Goal: Information Seeking & Learning: Learn about a topic

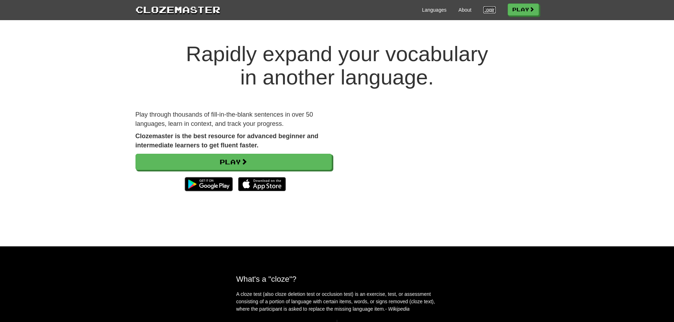
click at [486, 11] on link "Login" at bounding box center [489, 9] width 12 height 7
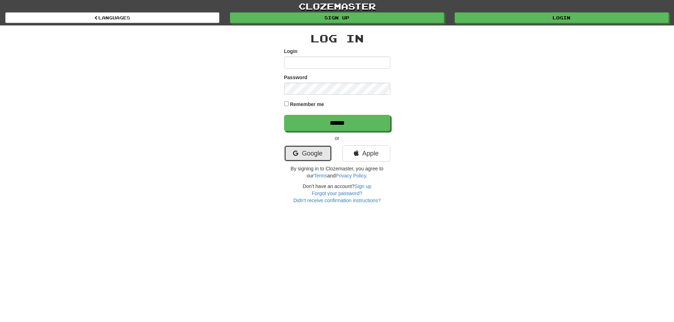
click at [301, 153] on link "Google" at bounding box center [308, 153] width 48 height 16
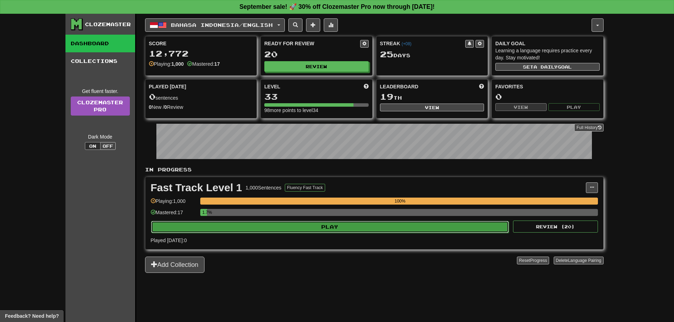
click at [299, 228] on button "Play" at bounding box center [330, 227] width 358 height 12
select select "**"
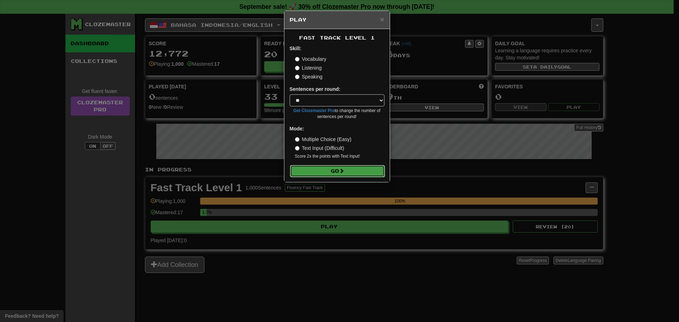
click at [344, 174] on button "Go" at bounding box center [337, 171] width 95 height 12
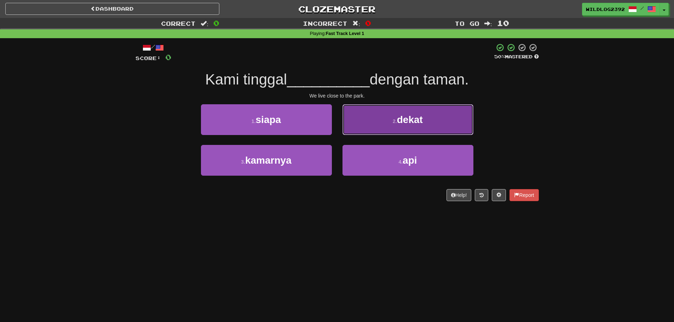
click at [359, 124] on button "2 . dekat" at bounding box center [407, 119] width 131 height 31
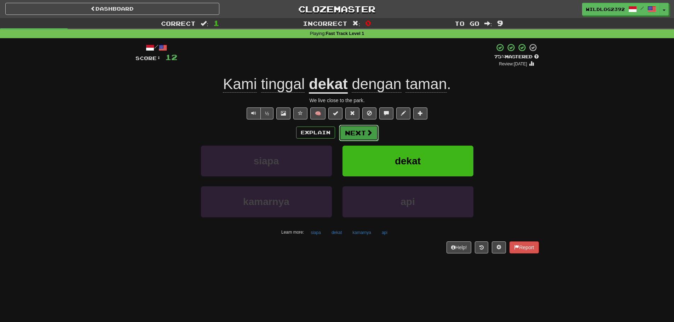
click at [357, 135] on button "Next" at bounding box center [359, 133] width 40 height 16
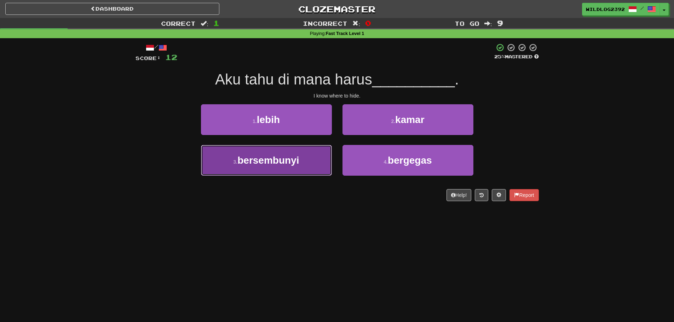
click at [304, 157] on button "3 . bersembunyi" at bounding box center [266, 160] width 131 height 31
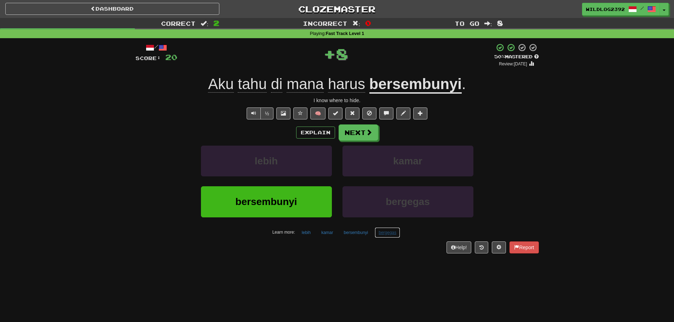
click at [385, 232] on button "bergegas" at bounding box center [387, 232] width 25 height 11
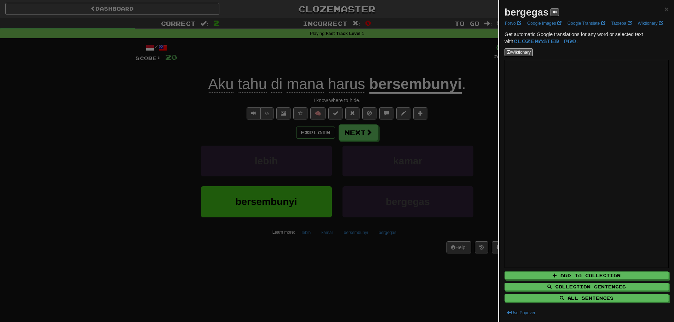
click at [388, 261] on div at bounding box center [337, 161] width 674 height 322
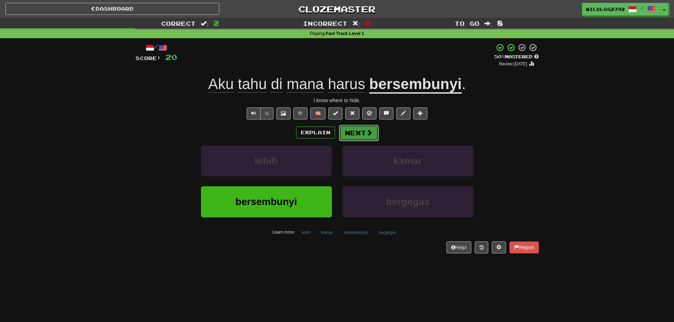
click at [358, 138] on button "Next" at bounding box center [359, 133] width 40 height 16
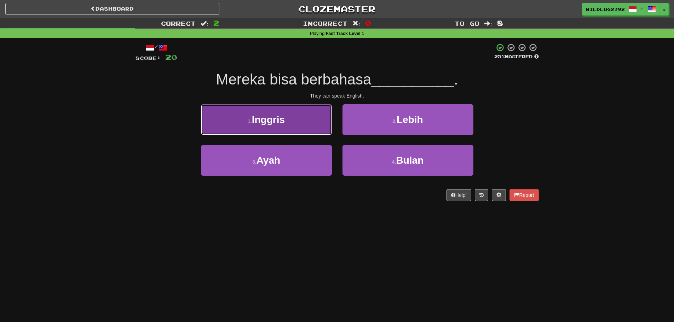
click at [286, 127] on button "1 . Inggris" at bounding box center [266, 119] width 131 height 31
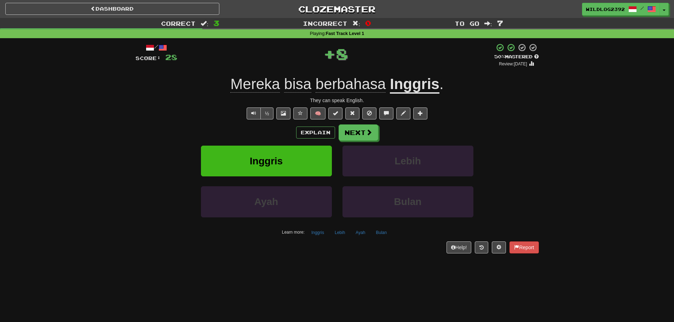
drag, startPoint x: 286, startPoint y: 127, endPoint x: 110, endPoint y: 152, distance: 177.9
click at [110, 152] on div "Correct : 3 Incorrect : 0 To go : 7 Playing : Fast Track Level 1 / Score: 28 + …" at bounding box center [337, 141] width 674 height 246
click at [353, 127] on button "Next" at bounding box center [359, 133] width 40 height 16
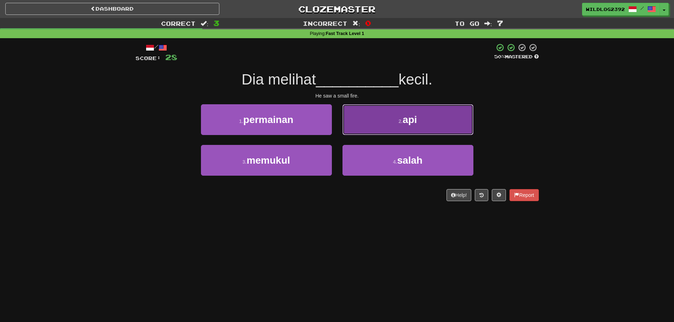
click at [427, 124] on button "2 . api" at bounding box center [407, 119] width 131 height 31
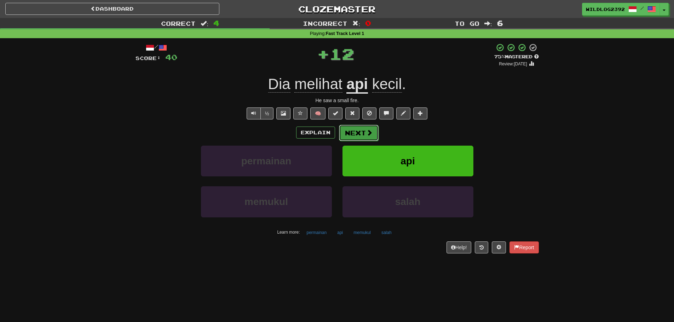
click at [370, 137] on button "Next" at bounding box center [359, 133] width 40 height 16
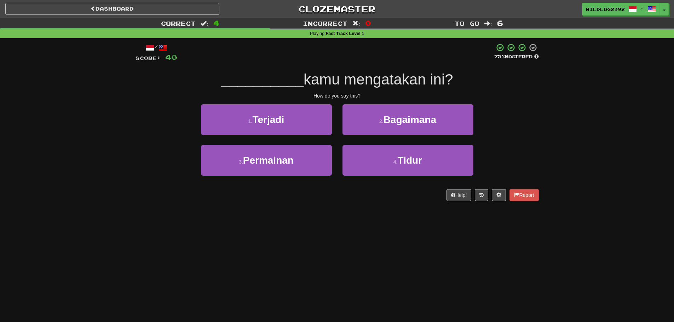
drag, startPoint x: 370, startPoint y: 137, endPoint x: 139, endPoint y: 197, distance: 238.6
click at [139, 197] on div "Help! Report" at bounding box center [336, 195] width 403 height 12
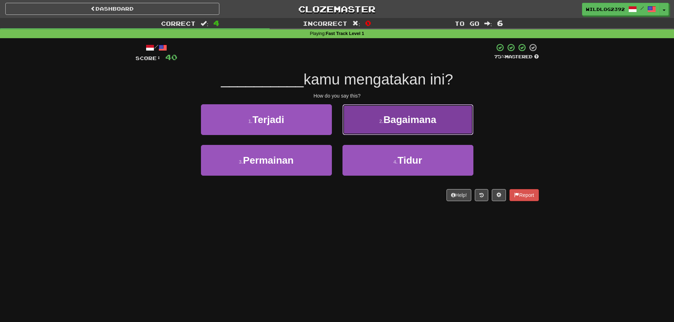
click at [381, 117] on button "2 . Bagaimana" at bounding box center [407, 119] width 131 height 31
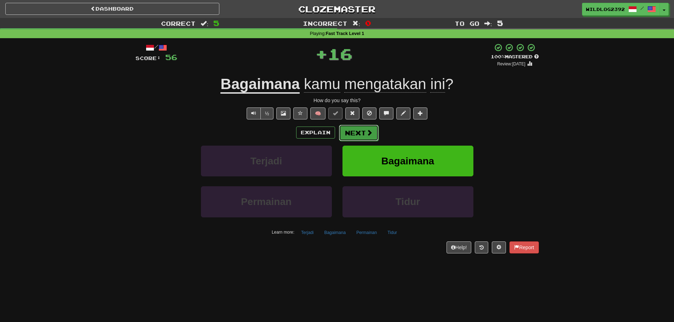
click at [366, 132] on span at bounding box center [369, 132] width 6 height 6
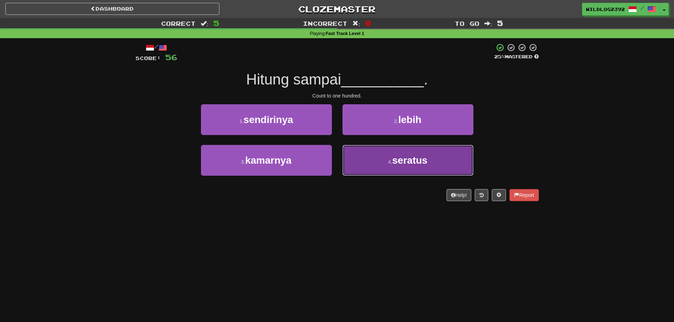
click at [411, 163] on span "seratus" at bounding box center [409, 160] width 35 height 11
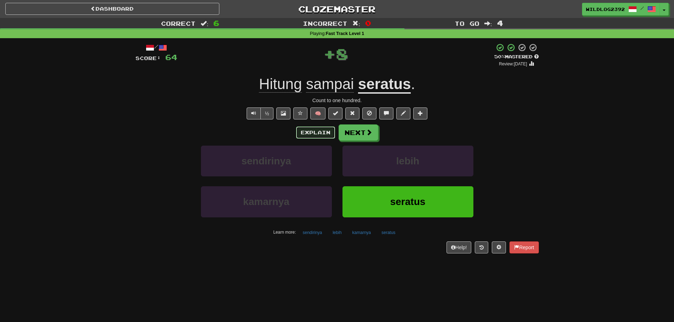
click at [324, 134] on button "Explain" at bounding box center [315, 133] width 39 height 12
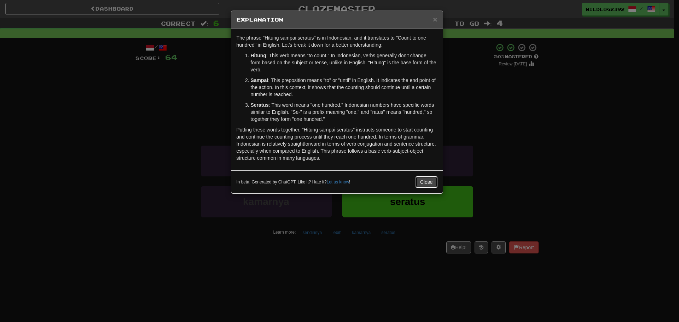
click at [420, 182] on button "Close" at bounding box center [427, 182] width 22 height 12
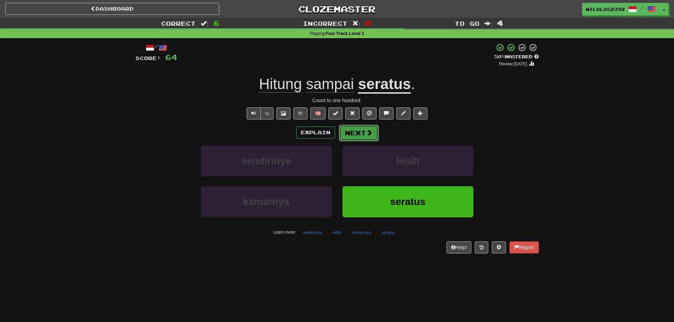
click at [370, 134] on span at bounding box center [369, 132] width 6 height 6
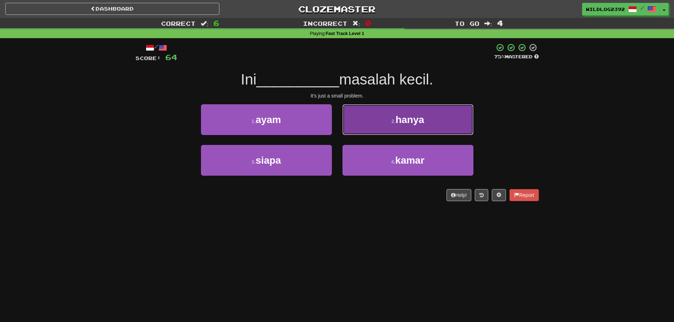
click at [428, 115] on button "2 . hanya" at bounding box center [407, 119] width 131 height 31
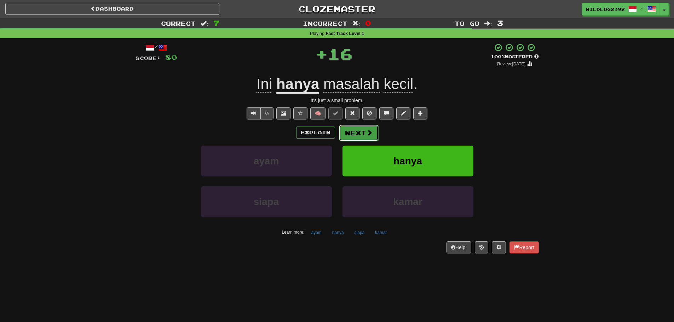
click at [369, 132] on span at bounding box center [369, 132] width 6 height 6
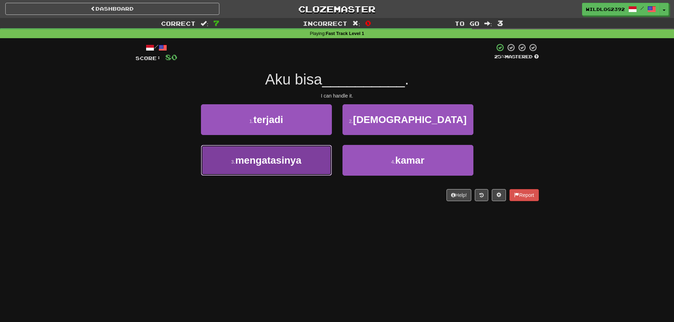
click at [252, 154] on button "3 . mengatasinya" at bounding box center [266, 160] width 131 height 31
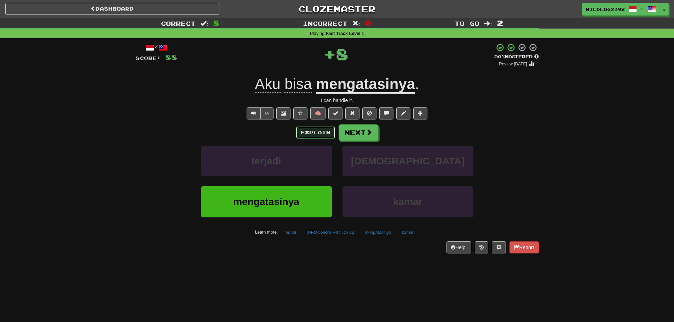
click at [318, 129] on button "Explain" at bounding box center [315, 133] width 39 height 12
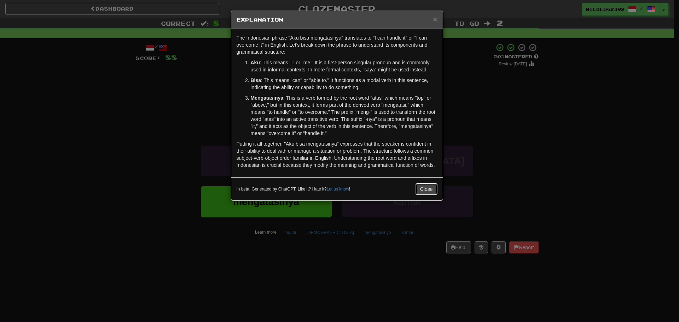
click at [432, 191] on button "Close" at bounding box center [427, 189] width 22 height 12
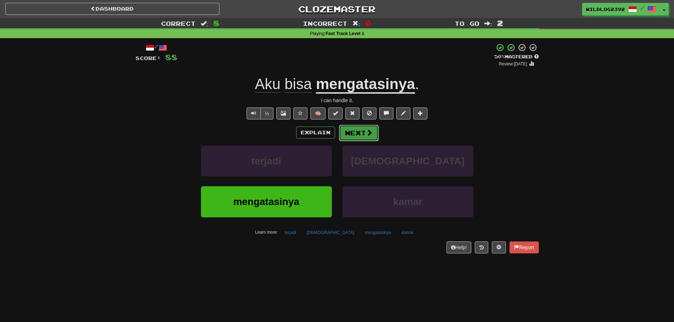
click at [360, 133] on button "Next" at bounding box center [359, 133] width 40 height 16
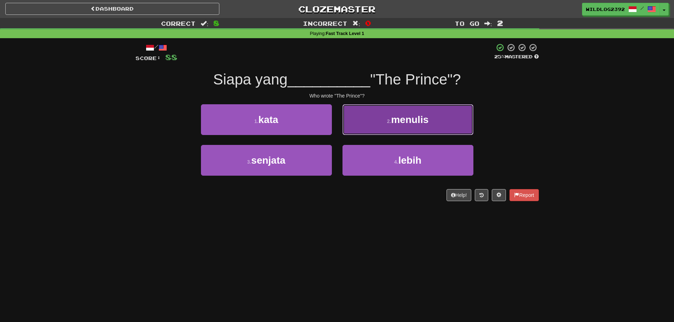
click at [399, 129] on button "2 . menulis" at bounding box center [407, 119] width 131 height 31
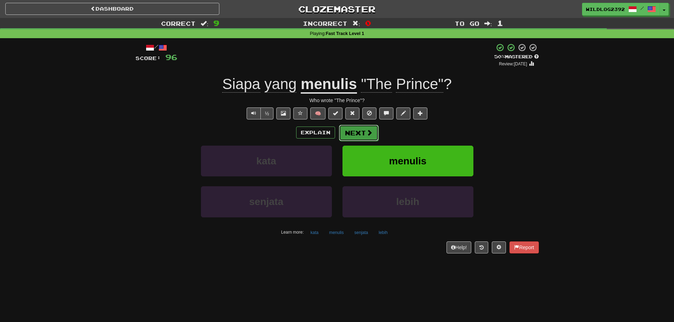
click at [353, 135] on button "Next" at bounding box center [359, 133] width 40 height 16
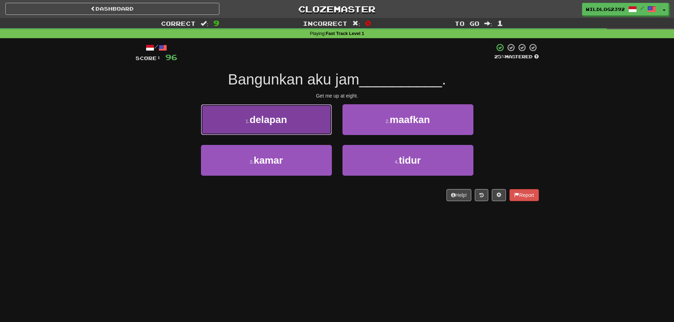
click at [288, 116] on button "1 . delapan" at bounding box center [266, 119] width 131 height 31
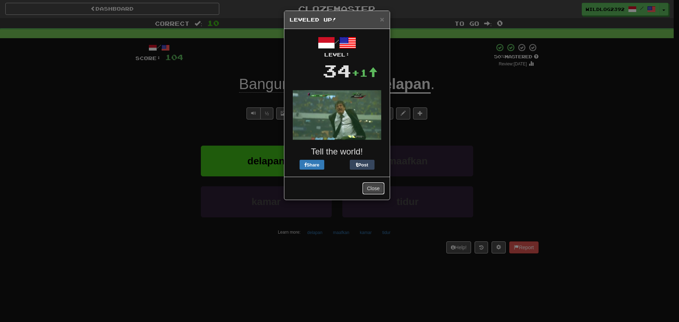
click at [371, 188] on button "Close" at bounding box center [374, 189] width 22 height 12
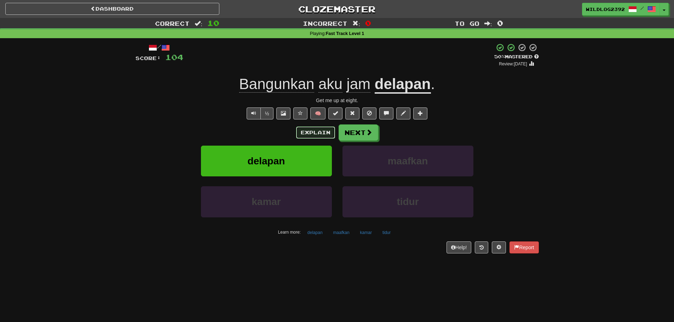
click at [308, 132] on button "Explain" at bounding box center [315, 133] width 39 height 12
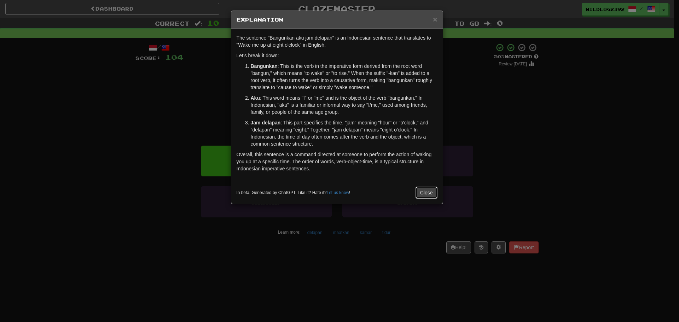
click at [430, 192] on button "Close" at bounding box center [427, 193] width 22 height 12
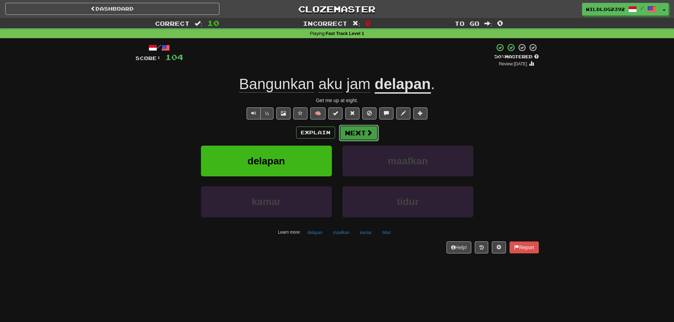
click at [369, 133] on span at bounding box center [369, 132] width 6 height 6
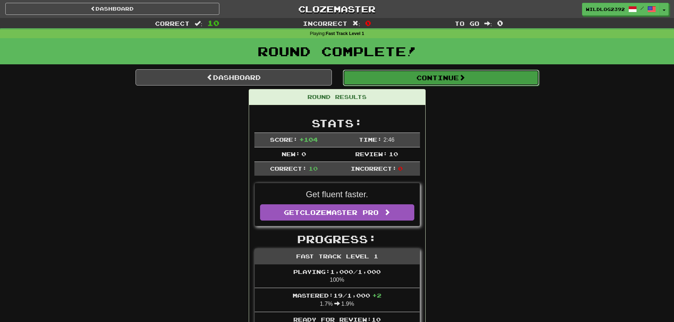
click at [386, 82] on button "Continue" at bounding box center [441, 78] width 196 height 16
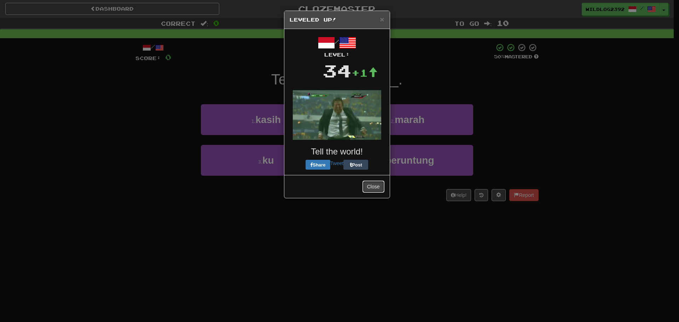
click at [376, 187] on button "Close" at bounding box center [374, 187] width 22 height 12
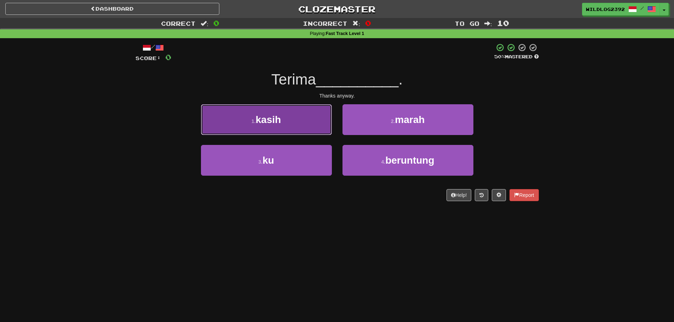
click at [267, 133] on button "1 . kasih" at bounding box center [266, 119] width 131 height 31
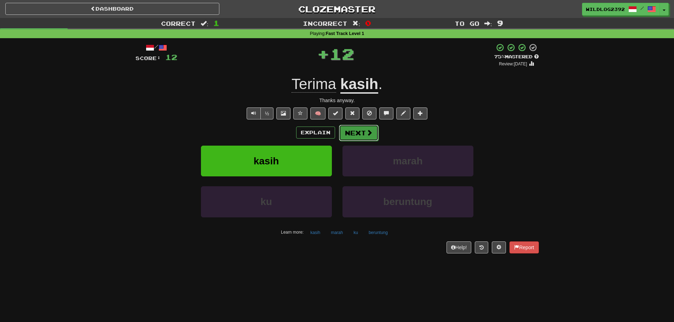
click at [361, 135] on button "Next" at bounding box center [359, 133] width 40 height 16
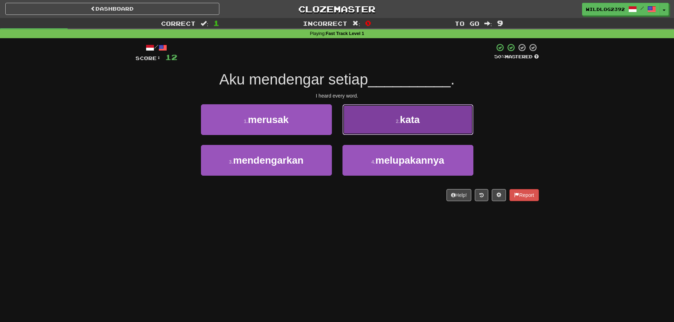
click at [422, 127] on button "2 . kata" at bounding box center [407, 119] width 131 height 31
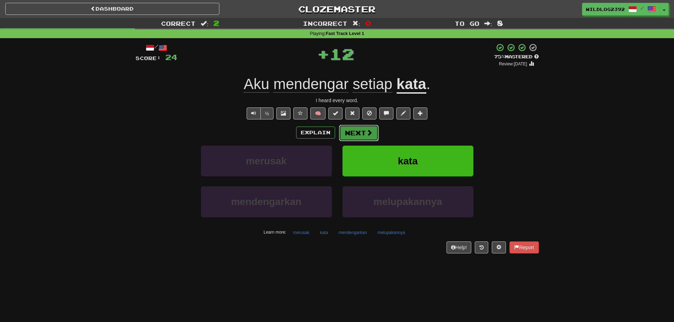
click at [366, 134] on span at bounding box center [369, 132] width 6 height 6
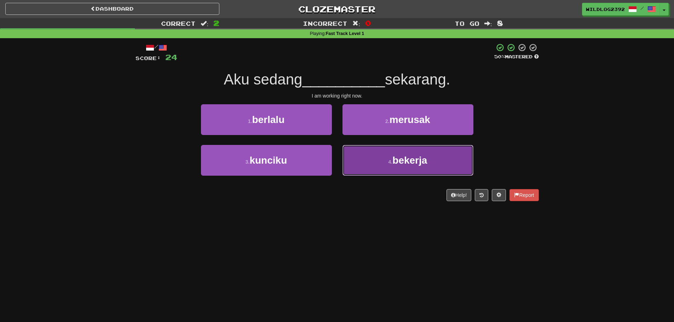
click at [374, 160] on button "4 . bekerja" at bounding box center [407, 160] width 131 height 31
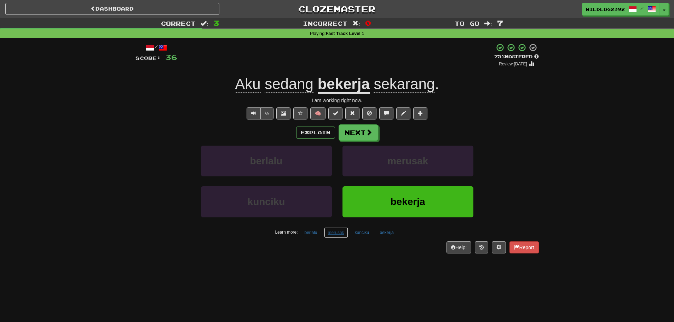
click at [335, 235] on button "merusak" at bounding box center [336, 232] width 24 height 11
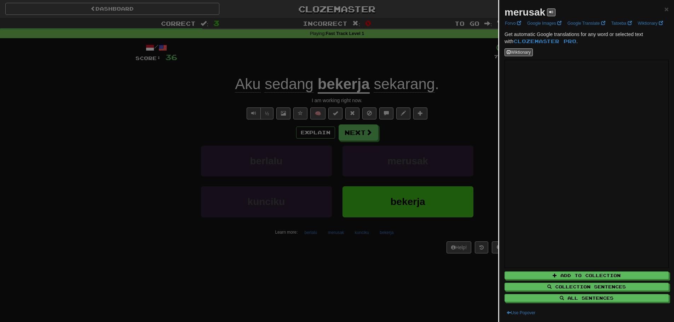
click at [297, 250] on div at bounding box center [337, 161] width 674 height 322
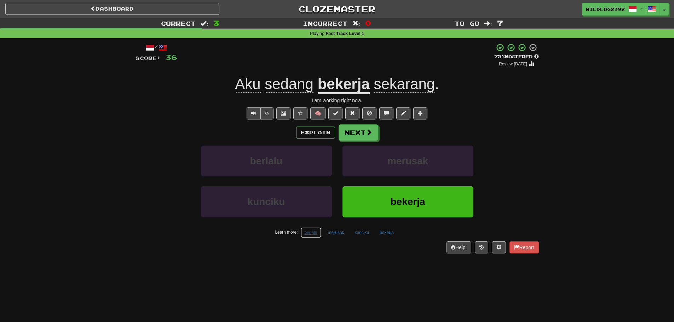
click at [308, 234] on button "berlalu" at bounding box center [311, 232] width 21 height 11
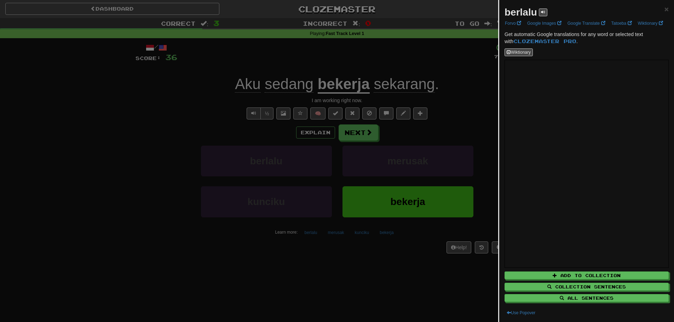
click at [363, 261] on div at bounding box center [337, 161] width 674 height 322
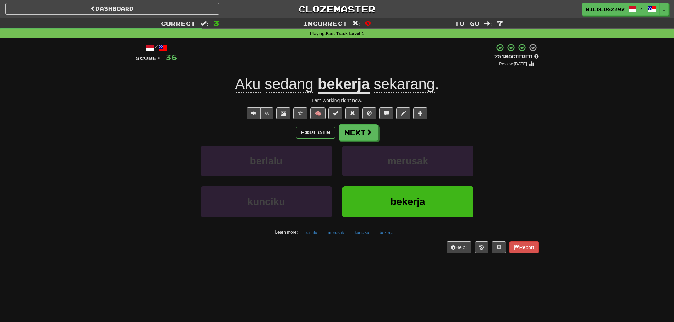
click at [552, 159] on div "Correct : 3 Incorrect : 0 To go : 7 Playing : Fast Track Level 1 / Score: 36 + …" at bounding box center [337, 141] width 674 height 246
click at [370, 129] on span at bounding box center [369, 132] width 6 height 6
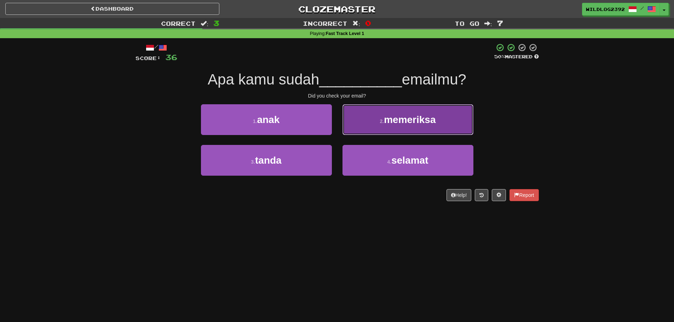
click at [374, 120] on button "2 . memeriksa" at bounding box center [407, 119] width 131 height 31
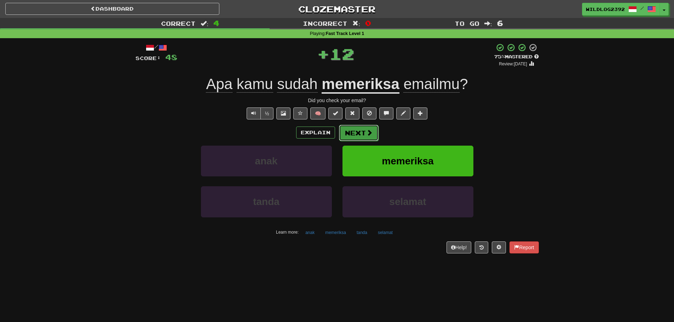
click at [363, 130] on button "Next" at bounding box center [359, 133] width 40 height 16
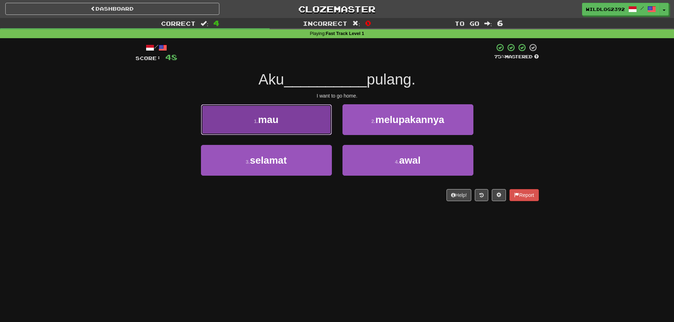
click at [297, 111] on button "1 . mau" at bounding box center [266, 119] width 131 height 31
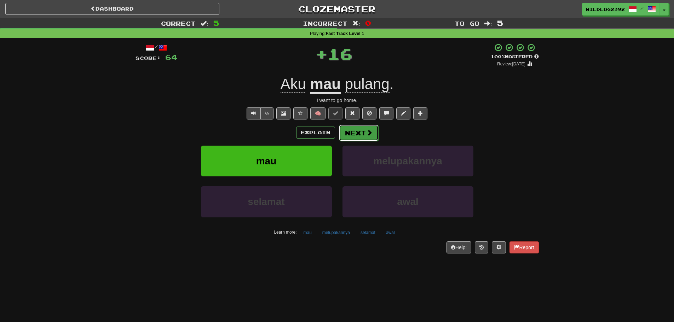
click at [369, 130] on span at bounding box center [369, 132] width 6 height 6
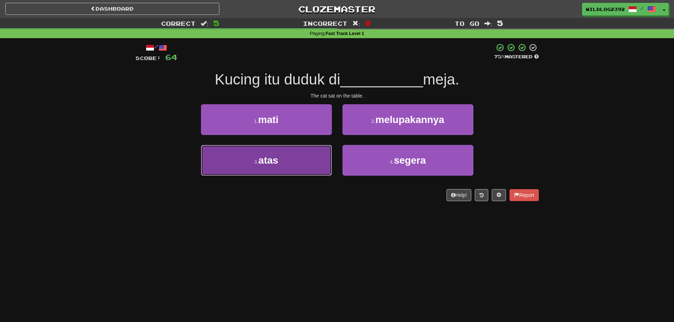
click at [272, 160] on span "atas" at bounding box center [268, 160] width 20 height 11
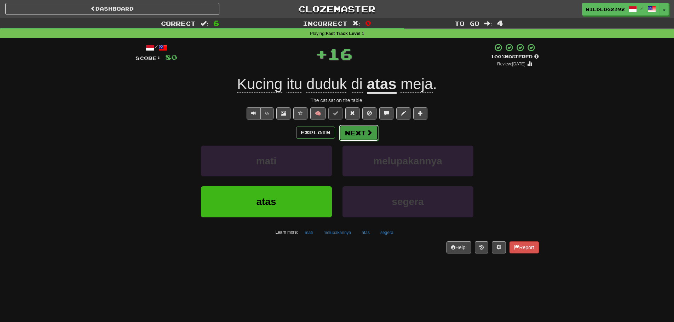
click at [348, 136] on button "Next" at bounding box center [359, 133] width 40 height 16
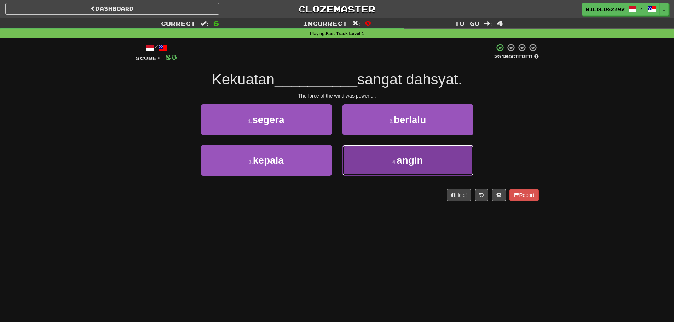
click at [397, 158] on button "4 . angin" at bounding box center [407, 160] width 131 height 31
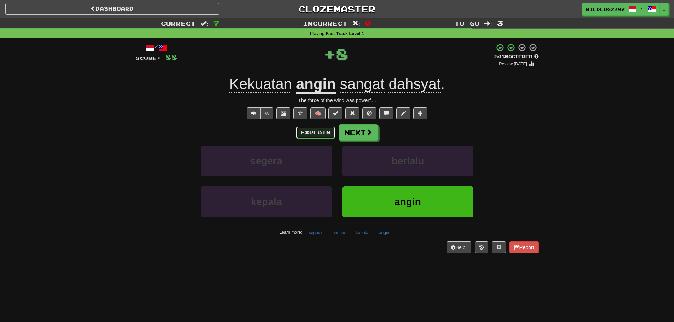
click at [323, 133] on button "Explain" at bounding box center [315, 133] width 39 height 12
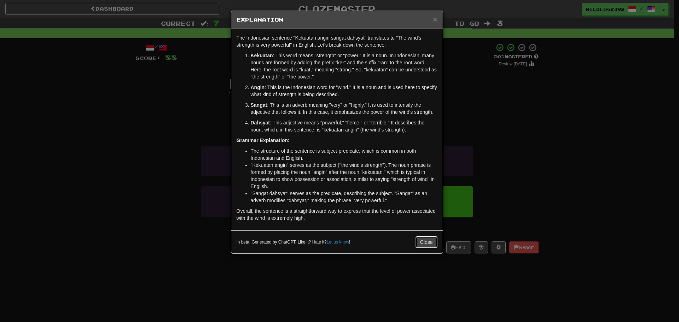
click at [417, 242] on button "Close" at bounding box center [427, 242] width 22 height 12
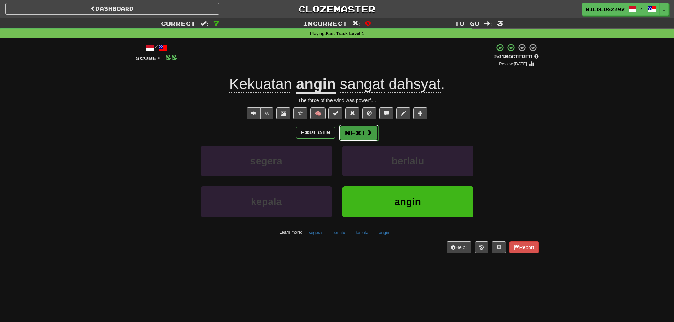
click at [353, 136] on button "Next" at bounding box center [359, 133] width 40 height 16
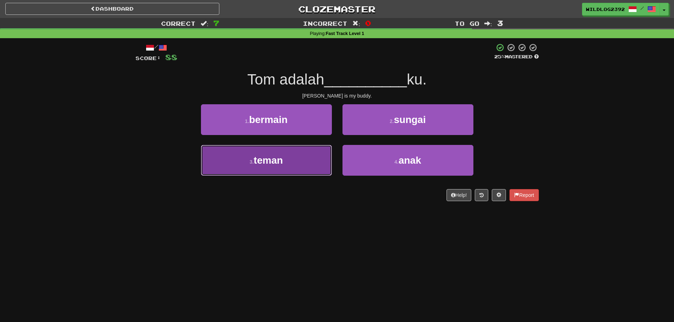
click at [306, 163] on button "3 . teman" at bounding box center [266, 160] width 131 height 31
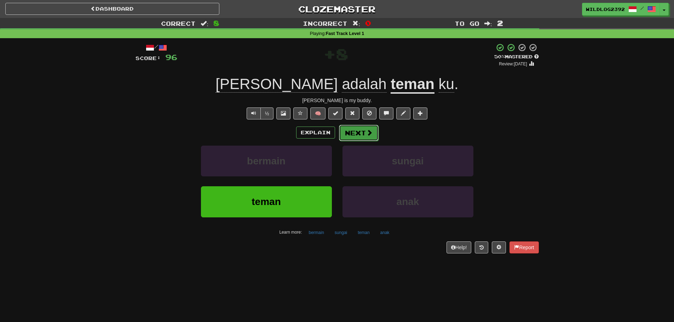
click at [353, 134] on button "Next" at bounding box center [359, 133] width 40 height 16
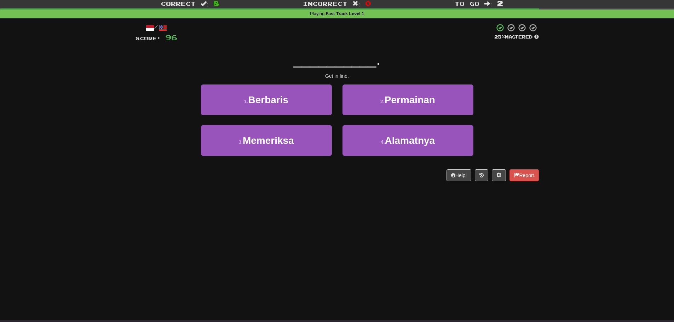
scroll to position [35, 0]
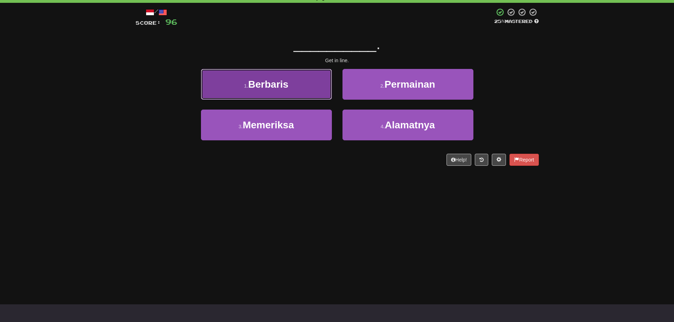
click at [300, 90] on button "1 . Berbaris" at bounding box center [266, 84] width 131 height 31
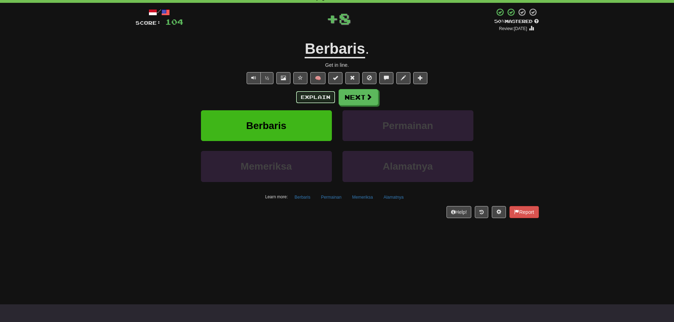
click at [313, 100] on button "Explain" at bounding box center [315, 97] width 39 height 12
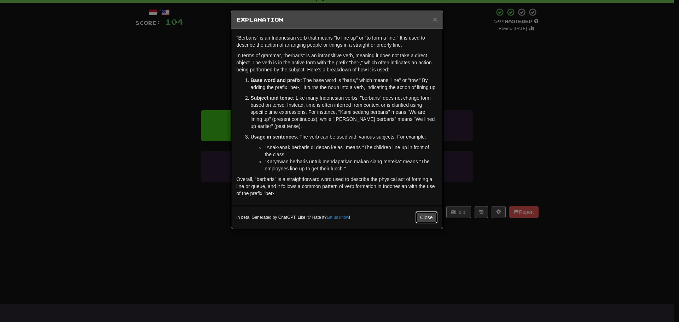
click at [424, 218] on button "Close" at bounding box center [427, 218] width 22 height 12
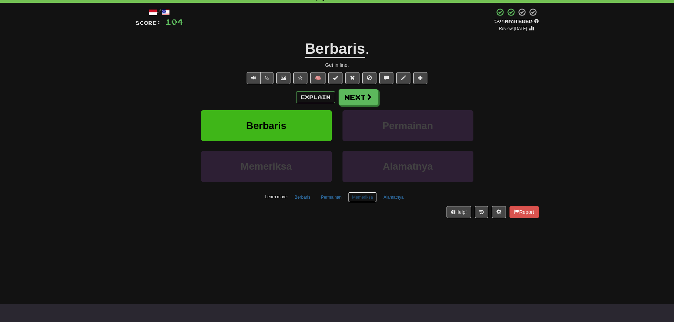
click at [356, 200] on button "Memeriksa" at bounding box center [362, 197] width 29 height 11
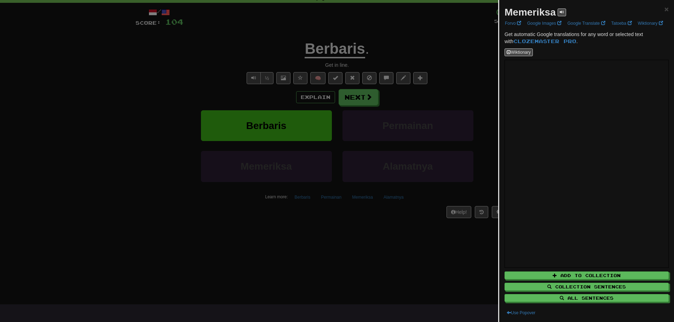
click at [361, 210] on div at bounding box center [337, 161] width 674 height 322
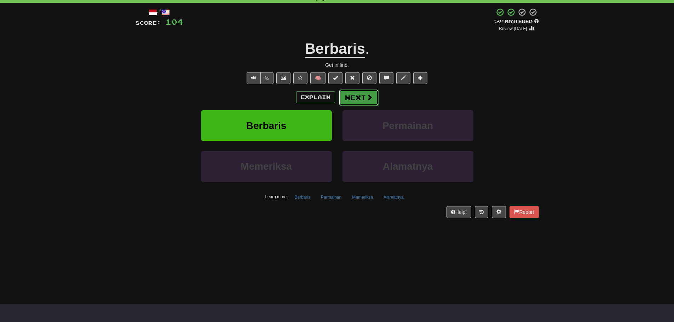
click at [357, 97] on button "Next" at bounding box center [359, 98] width 40 height 16
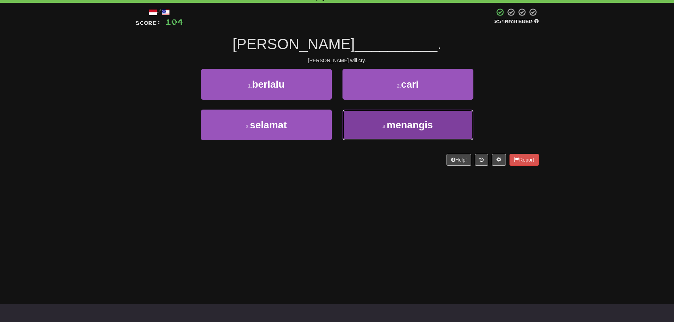
click at [402, 123] on span "menangis" at bounding box center [410, 125] width 46 height 11
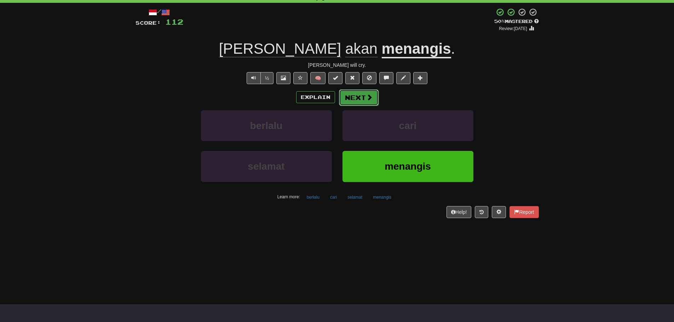
click at [372, 105] on button "Next" at bounding box center [359, 98] width 40 height 16
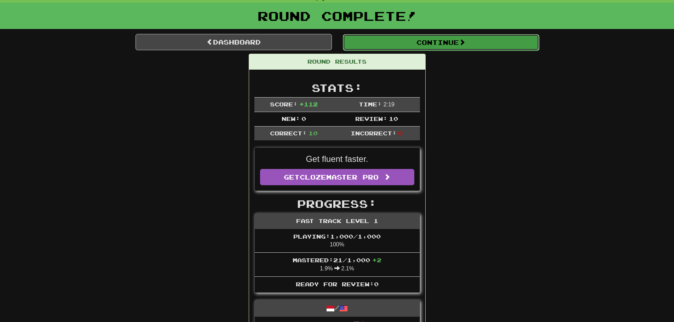
click at [399, 44] on button "Continue" at bounding box center [441, 42] width 196 height 16
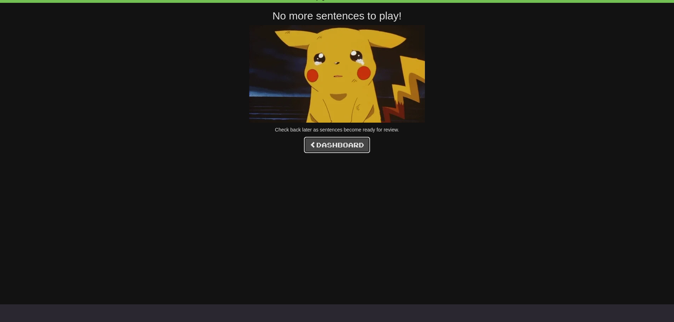
click at [341, 144] on link "Dashboard" at bounding box center [337, 145] width 66 height 16
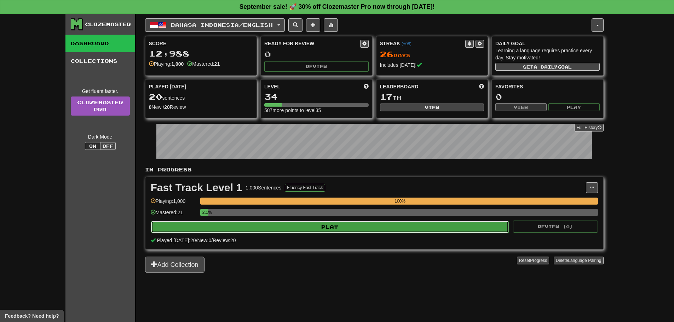
click at [305, 230] on button "Play" at bounding box center [330, 227] width 358 height 12
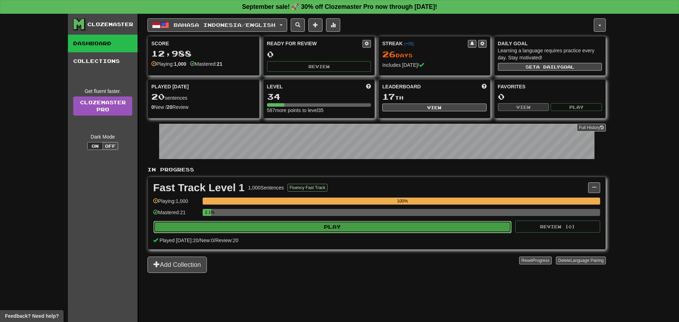
select select "**"
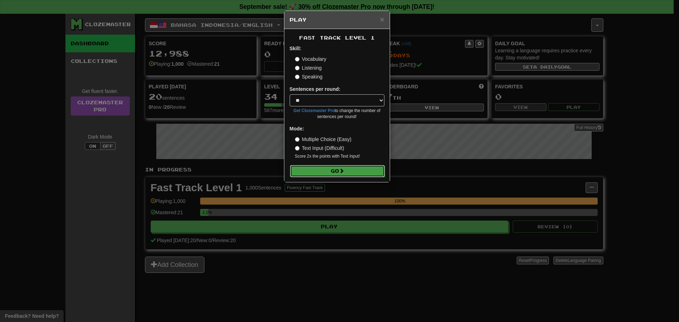
click at [300, 176] on button "Go" at bounding box center [337, 171] width 95 height 12
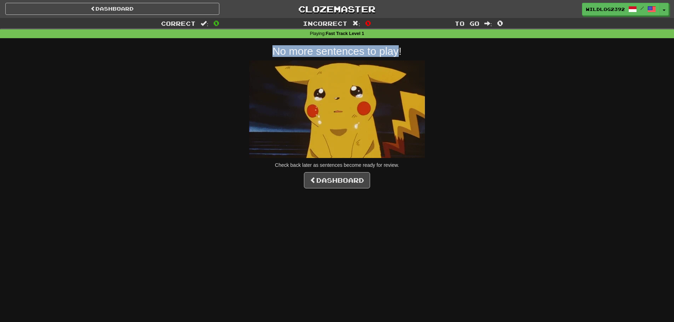
drag, startPoint x: 271, startPoint y: 47, endPoint x: 399, endPoint y: 45, distance: 128.1
click at [399, 45] on h2 "No more sentences to play!" at bounding box center [336, 51] width 403 height 12
copy h2 "No more sentences to play"
click at [334, 187] on link "Dashboard" at bounding box center [337, 180] width 66 height 16
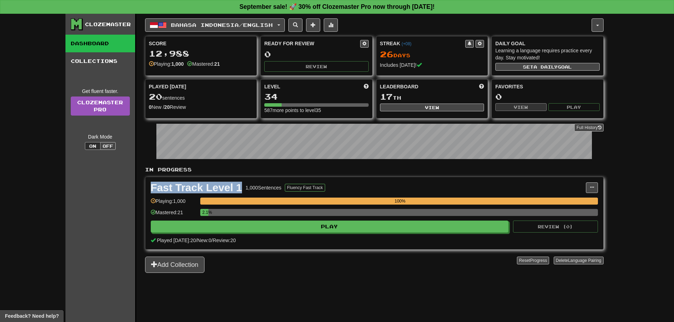
drag, startPoint x: 153, startPoint y: 188, endPoint x: 241, endPoint y: 186, distance: 87.8
click at [241, 186] on div "Fast Track Level 1" at bounding box center [197, 188] width 92 height 11
copy div "Fast Track Level 1"
click at [261, 188] on div "1,000 Sentences" at bounding box center [264, 187] width 36 height 7
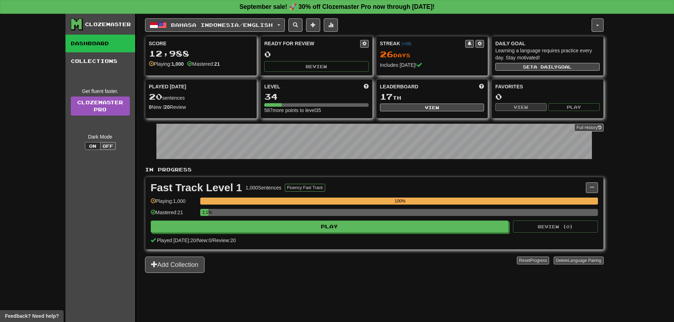
copy div "Sentences"
click at [101, 25] on div "Clozemaster" at bounding box center [108, 24] width 46 height 7
click at [98, 23] on div "Clozemaster" at bounding box center [108, 24] width 46 height 7
copy div "Clozemaster"
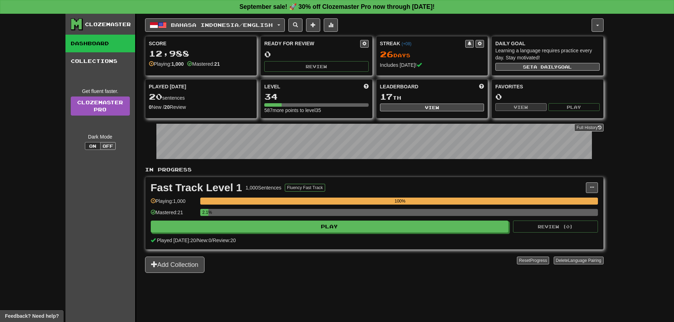
click at [203, 187] on div "Fast Track Level 1" at bounding box center [197, 188] width 92 height 11
click at [599, 185] on div "Fast Track Level 1 1,000 Sentences Fluency Fast Track Manage Sentences Unpin fr…" at bounding box center [374, 213] width 458 height 72
click at [596, 187] on button at bounding box center [592, 188] width 12 height 11
click at [556, 203] on link "Manage Sentences" at bounding box center [560, 200] width 73 height 9
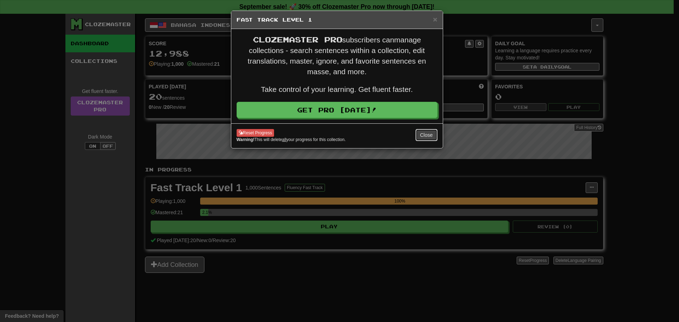
click at [420, 137] on button "Close" at bounding box center [427, 135] width 22 height 12
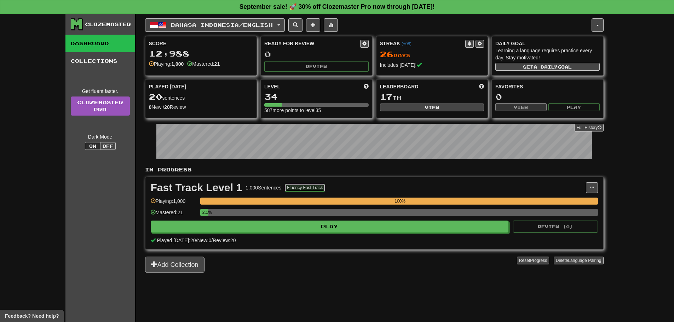
click at [318, 187] on button "Fluency Fast Track" at bounding box center [305, 188] width 40 height 8
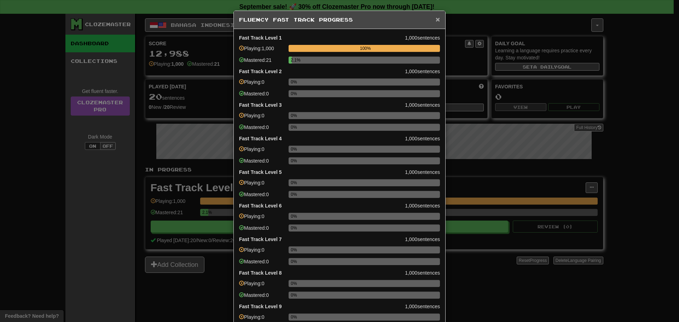
click at [437, 17] on span "×" at bounding box center [438, 19] width 4 height 8
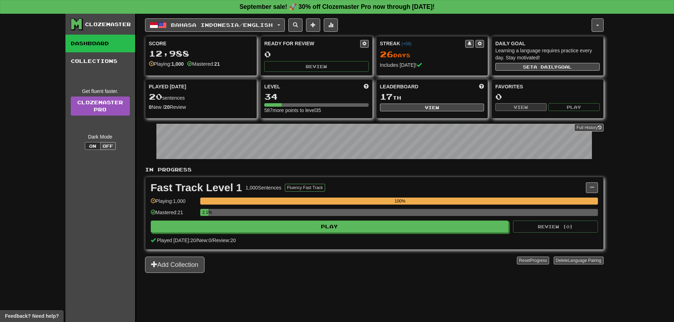
click at [61, 251] on div "Clozemaster Dashboard Collections Get fluent faster. Clozemaster Pro Dark Mode …" at bounding box center [337, 168] width 674 height 308
click at [0, 238] on div "Clozemaster Dashboard Collections Get fluent faster. Clozemaster Pro Dark Mode …" at bounding box center [337, 168] width 674 height 308
